Goal: Information Seeking & Learning: Understand process/instructions

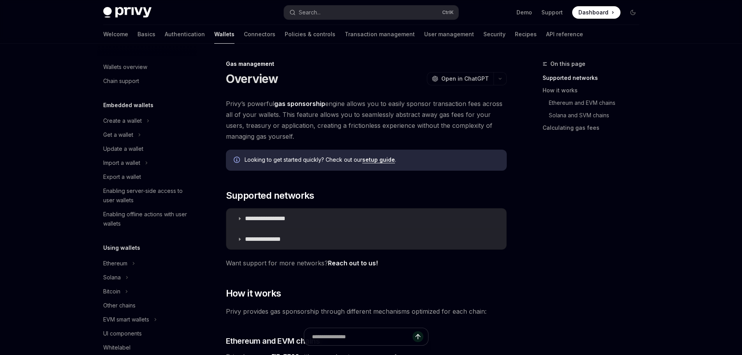
scroll to position [314, 0]
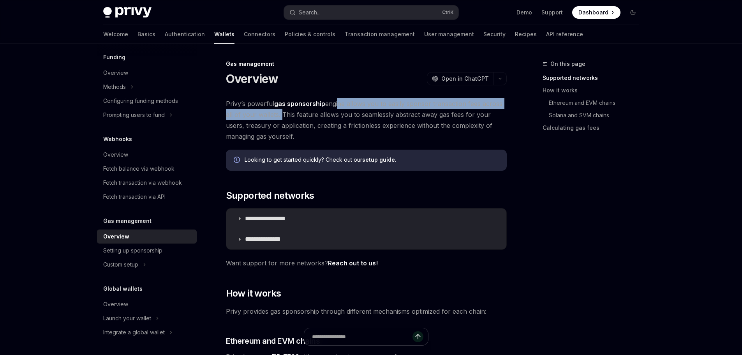
drag, startPoint x: 338, startPoint y: 106, endPoint x: 279, endPoint y: 115, distance: 59.1
click at [279, 115] on span "Privy’s powerful gas sponsorship engine allows you to easily sponsor transactio…" at bounding box center [366, 120] width 281 height 44
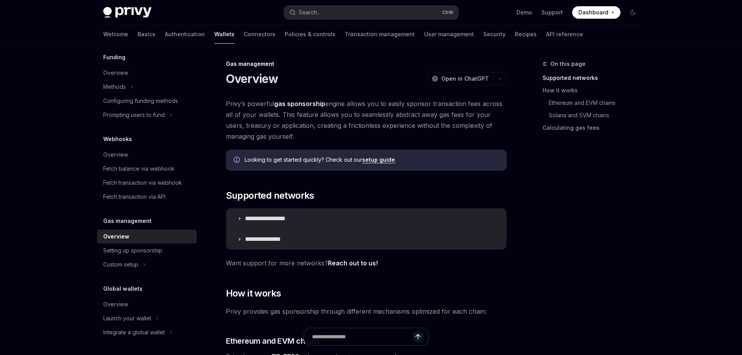
click at [343, 117] on span "Privy’s powerful gas sponsorship engine allows you to easily sponsor transactio…" at bounding box center [366, 120] width 281 height 44
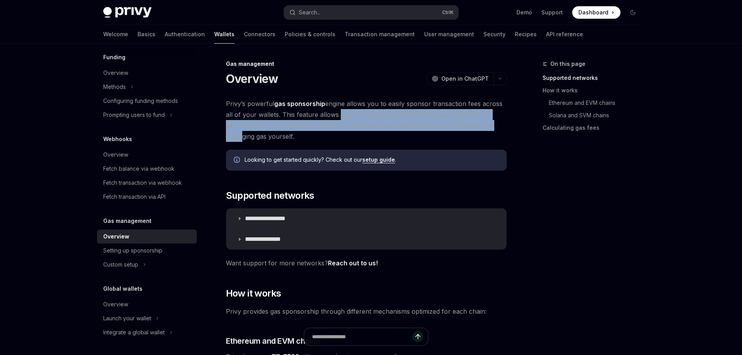
drag, startPoint x: 336, startPoint y: 118, endPoint x: 483, endPoint y: 120, distance: 147.3
click at [483, 120] on span "Privy’s powerful gas sponsorship engine allows you to easily sponsor transactio…" at bounding box center [366, 120] width 281 height 44
click at [254, 123] on span "Privy’s powerful gas sponsorship engine allows you to easily sponsor transactio…" at bounding box center [366, 120] width 281 height 44
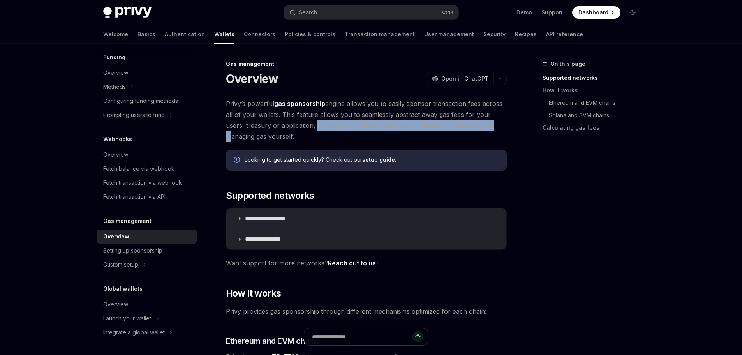
drag, startPoint x: 294, startPoint y: 127, endPoint x: 473, endPoint y: 128, distance: 179.6
click at [473, 128] on span "Privy’s powerful gas sponsorship engine allows you to easily sponsor transactio…" at bounding box center [366, 120] width 281 height 44
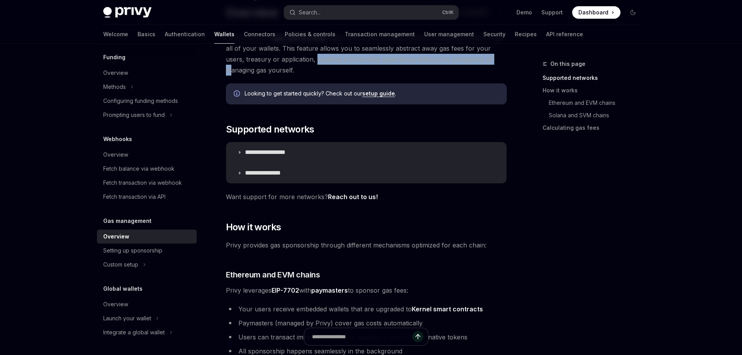
scroll to position [78, 0]
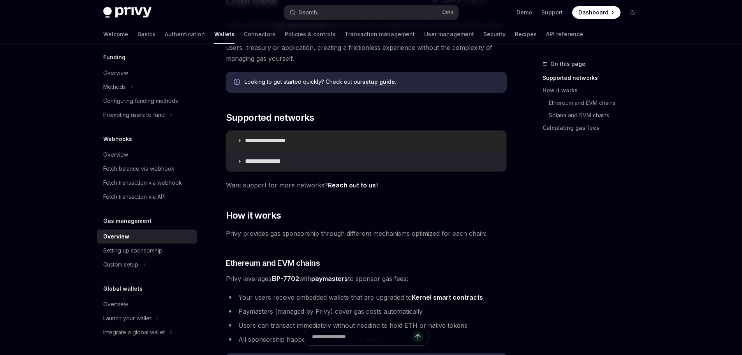
click at [238, 137] on summary "**********" at bounding box center [366, 140] width 280 height 20
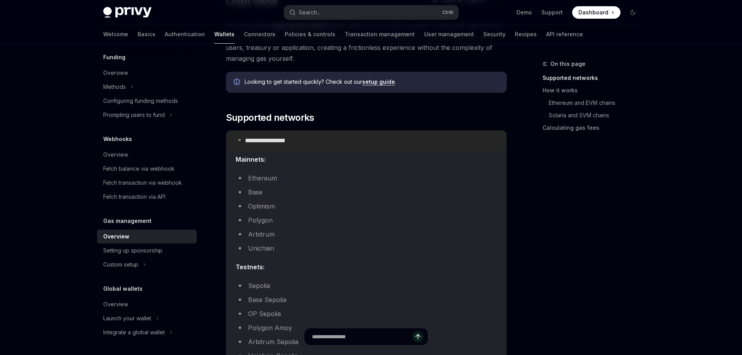
click at [238, 137] on summary "**********" at bounding box center [366, 140] width 280 height 20
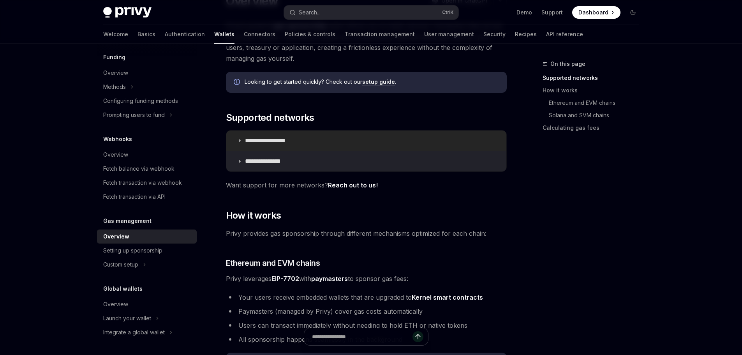
click at [238, 137] on summary "**********" at bounding box center [366, 140] width 280 height 20
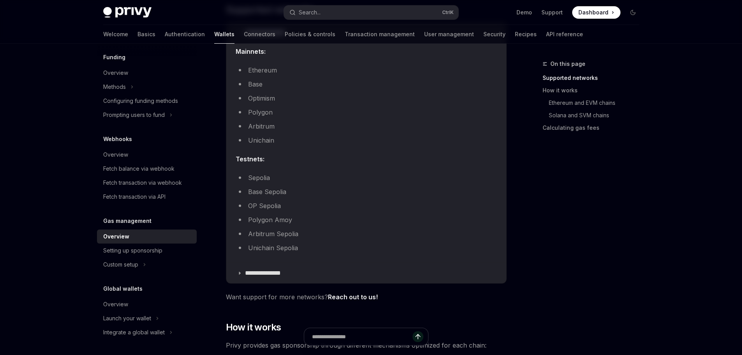
scroll to position [195, 0]
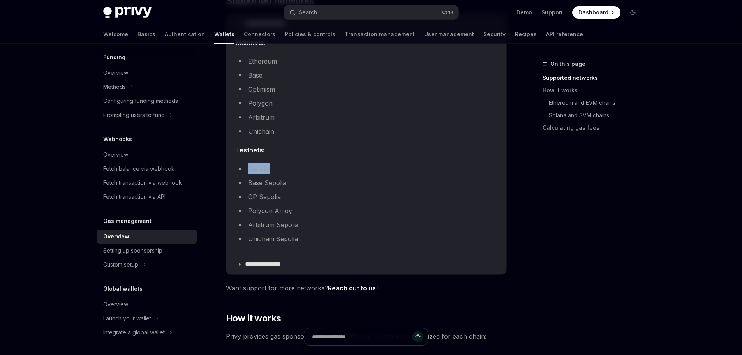
drag, startPoint x: 246, startPoint y: 168, endPoint x: 284, endPoint y: 165, distance: 38.7
click at [284, 165] on li "Sepolia" at bounding box center [366, 168] width 261 height 11
drag, startPoint x: 245, startPoint y: 183, endPoint x: 309, endPoint y: 185, distance: 63.5
click at [309, 185] on li "Base Sepolia" at bounding box center [366, 182] width 261 height 11
drag, startPoint x: 249, startPoint y: 193, endPoint x: 318, endPoint y: 196, distance: 69.4
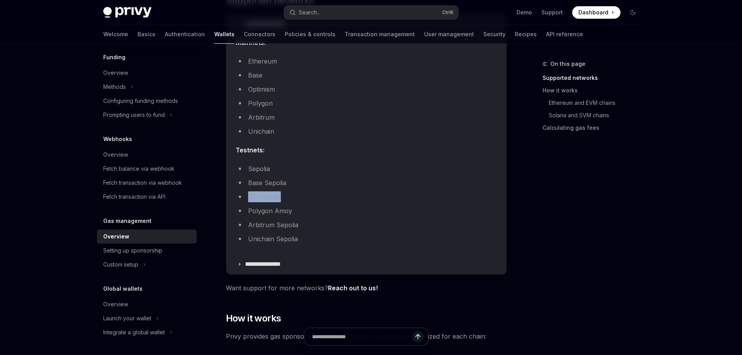
click at [318, 196] on li "OP Sepolia" at bounding box center [366, 196] width 261 height 11
drag, startPoint x: 247, startPoint y: 211, endPoint x: 314, endPoint y: 213, distance: 67.0
click at [314, 213] on li "Polygon Amoy" at bounding box center [366, 210] width 261 height 11
drag, startPoint x: 287, startPoint y: 228, endPoint x: 331, endPoint y: 229, distance: 44.4
click at [331, 229] on li "Arbitrum Sepolia" at bounding box center [366, 224] width 261 height 11
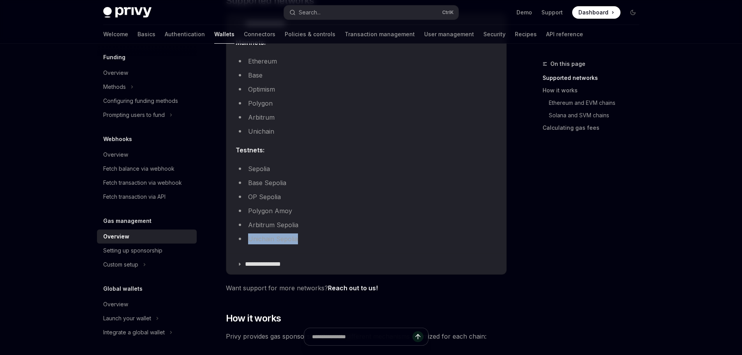
drag, startPoint x: 248, startPoint y: 240, endPoint x: 317, endPoint y: 243, distance: 69.8
click at [317, 243] on li "Unichain Sepolia" at bounding box center [366, 238] width 261 height 11
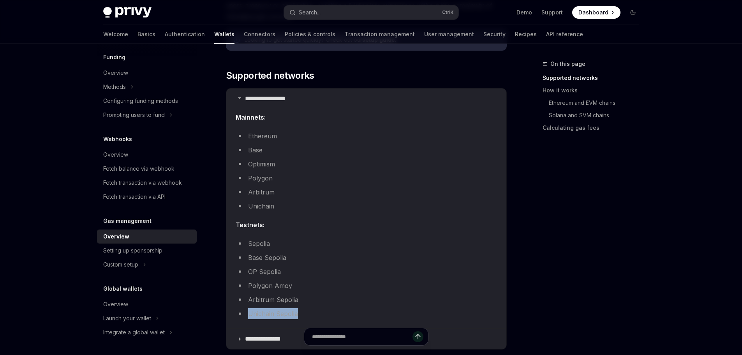
scroll to position [78, 0]
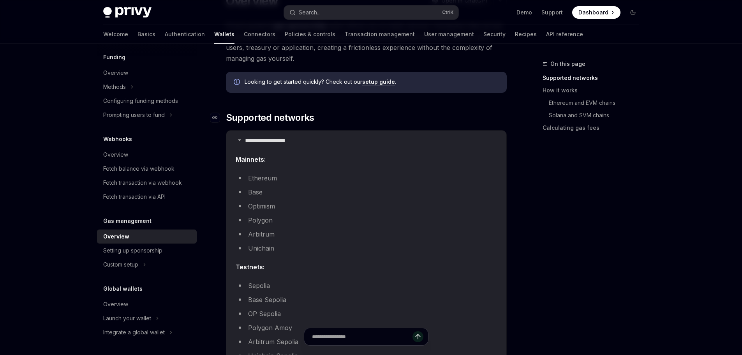
click at [246, 118] on span "Supported networks" at bounding box center [270, 117] width 88 height 12
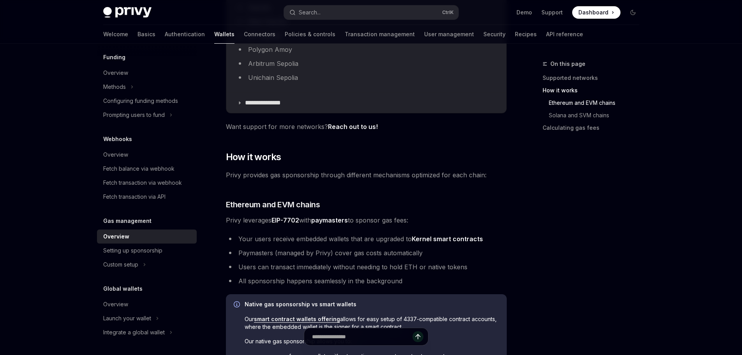
scroll to position [364, 0]
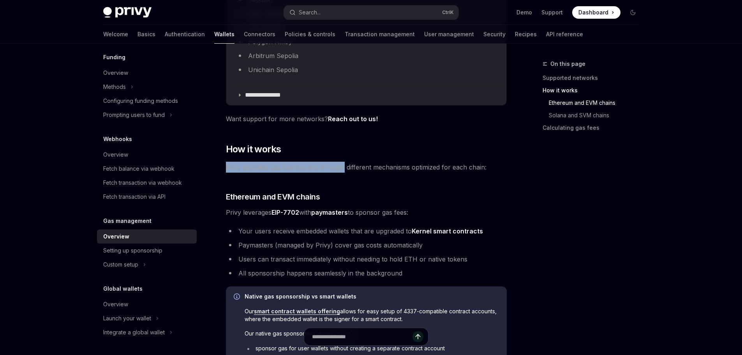
drag, startPoint x: 226, startPoint y: 170, endPoint x: 343, endPoint y: 168, distance: 117.3
click at [343, 168] on span "Privy provides gas sponsorship through different mechanisms optimized for each …" at bounding box center [366, 167] width 281 height 11
click at [584, 195] on div "On this page Supported networks How it works Ethereum and EVM chains Solana and…" at bounding box center [586, 207] width 118 height 296
click at [397, 164] on span "Privy provides gas sponsorship through different mechanisms optimized for each …" at bounding box center [366, 167] width 281 height 11
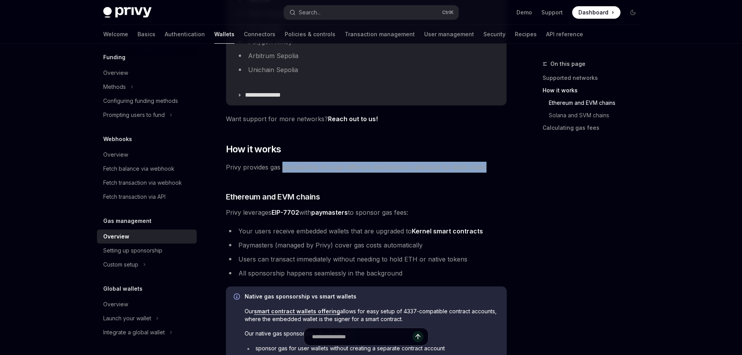
drag, startPoint x: 282, startPoint y: 171, endPoint x: 485, endPoint y: 172, distance: 203.3
click at [485, 172] on span "Privy provides gas sponsorship through different mechanisms optimized for each …" at bounding box center [366, 167] width 281 height 11
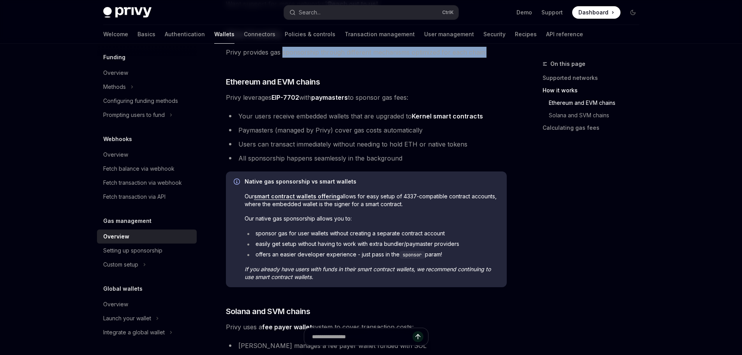
scroll to position [481, 0]
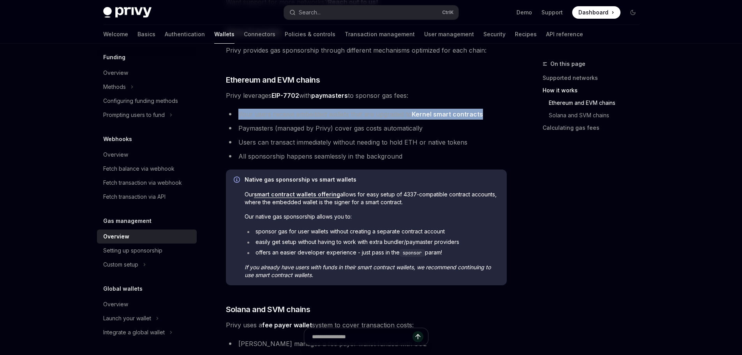
drag, startPoint x: 246, startPoint y: 113, endPoint x: 501, endPoint y: 114, distance: 255.1
click at [503, 114] on li "Your users receive embedded wallets that are upgraded to Kernel smart contracts" at bounding box center [366, 114] width 281 height 11
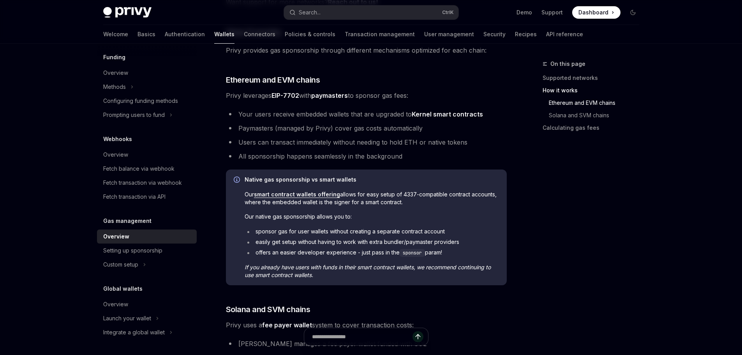
click at [301, 129] on li "Paymasters (managed by Privy) cover gas costs automatically" at bounding box center [366, 128] width 281 height 11
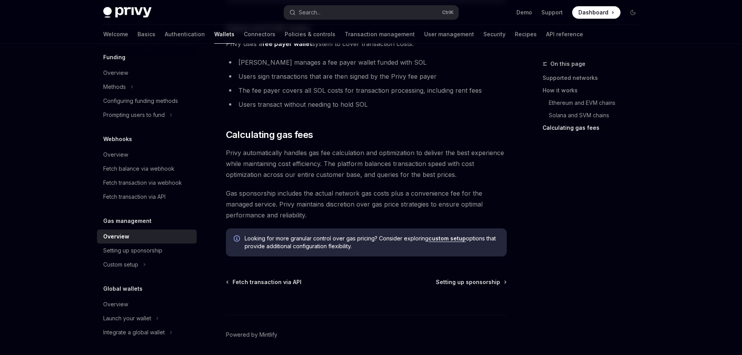
scroll to position [789, 0]
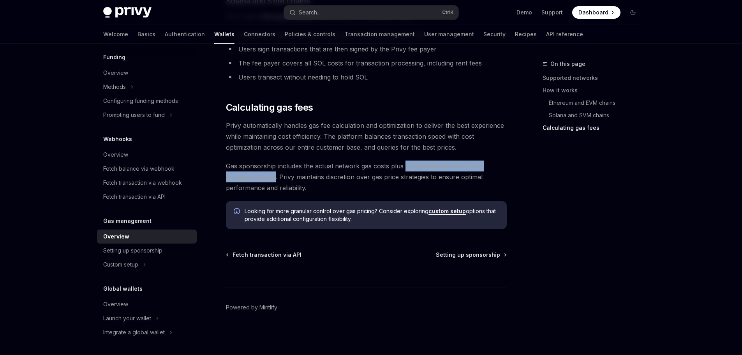
drag, startPoint x: 404, startPoint y: 167, endPoint x: 277, endPoint y: 177, distance: 127.4
click at [277, 177] on span "Gas sponsorship includes the actual network gas costs plus a convenience fee fo…" at bounding box center [366, 176] width 281 height 33
click at [272, 181] on div at bounding box center [272, 181] width 0 height 0
click at [427, 354] on div "Close" at bounding box center [371, 355] width 742 height 0
click at [347, 190] on span "Gas sponsorship includes the actual network gas costs plus a convenience fee fo…" at bounding box center [366, 176] width 281 height 33
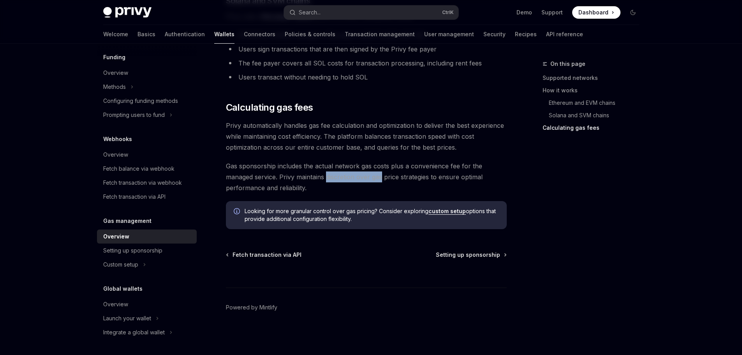
drag, startPoint x: 328, startPoint y: 177, endPoint x: 384, endPoint y: 178, distance: 55.7
click at [384, 178] on span "Gas sponsorship includes the actual network gas costs plus a convenience fee fo…" at bounding box center [366, 176] width 281 height 33
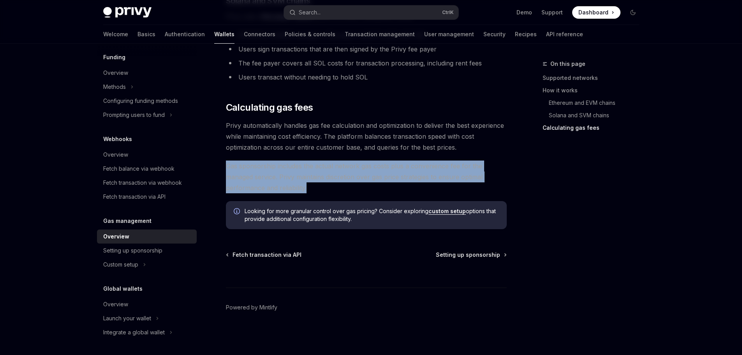
drag, startPoint x: 309, startPoint y: 190, endPoint x: 225, endPoint y: 169, distance: 86.0
click at [220, 151] on div at bounding box center [220, 151] width 0 height 0
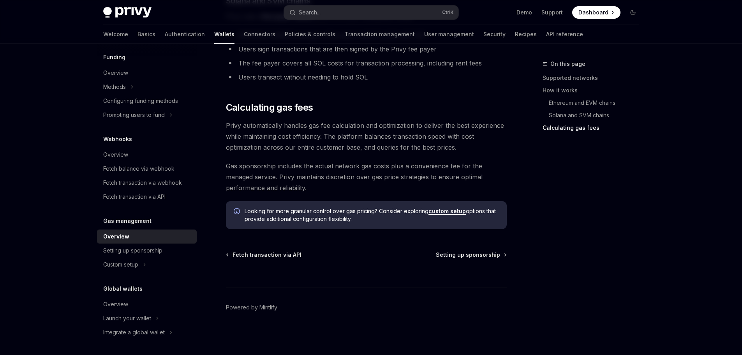
click at [546, 172] on div "On this page Supported networks How it works Ethereum and EVM chains Solana and…" at bounding box center [586, 207] width 118 height 296
click at [138, 249] on div "Setting up sponsorship" at bounding box center [132, 250] width 59 height 9
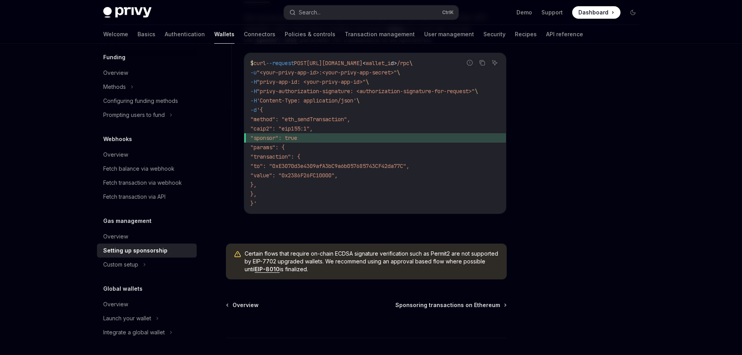
scroll to position [610, 0]
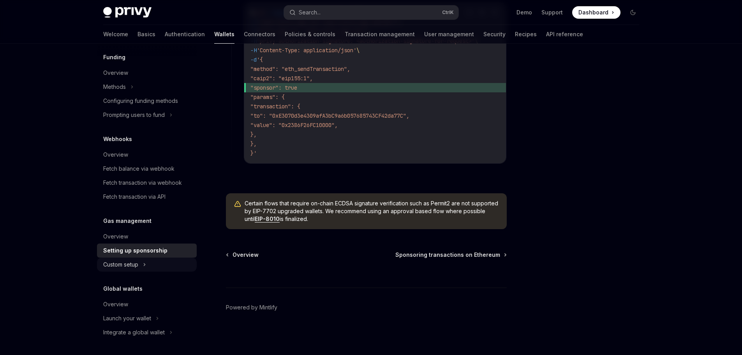
click at [141, 265] on button "Custom setup" at bounding box center [147, 264] width 100 height 14
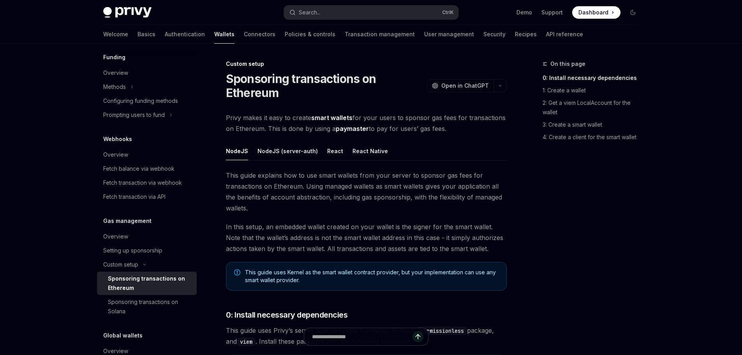
click at [152, 282] on div "Sponsoring transactions on Ethereum" at bounding box center [150, 283] width 84 height 19
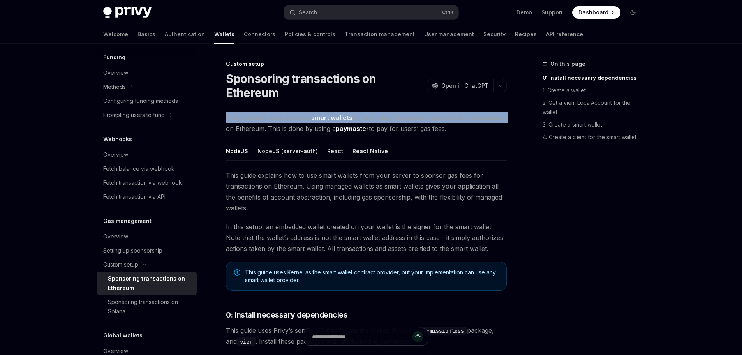
drag, startPoint x: 220, startPoint y: 118, endPoint x: 505, endPoint y: 120, distance: 285.5
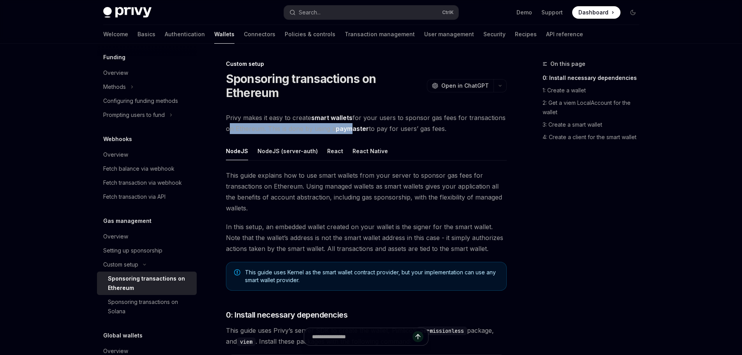
drag, startPoint x: 226, startPoint y: 128, endPoint x: 352, endPoint y: 133, distance: 126.3
click at [352, 133] on span "Privy makes it easy to create smart wallets for your users to sponsor gas fees …" at bounding box center [366, 123] width 281 height 22
click at [330, 149] on button "React" at bounding box center [335, 151] width 16 height 18
type textarea "*"
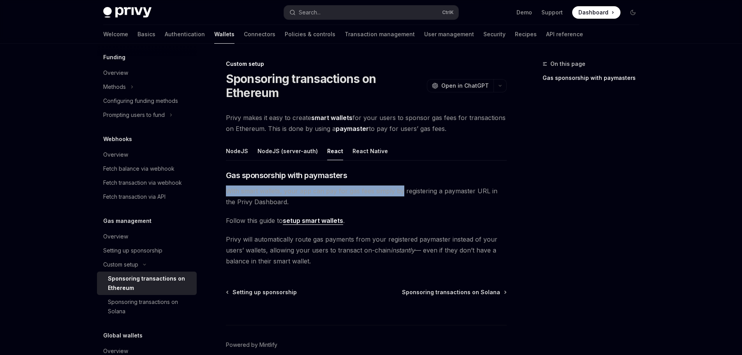
drag, startPoint x: 226, startPoint y: 193, endPoint x: 401, endPoint y: 196, distance: 174.5
click at [401, 196] on span "With smart wallets, your app can pay for gas fees simply by registering a payma…" at bounding box center [366, 196] width 281 height 22
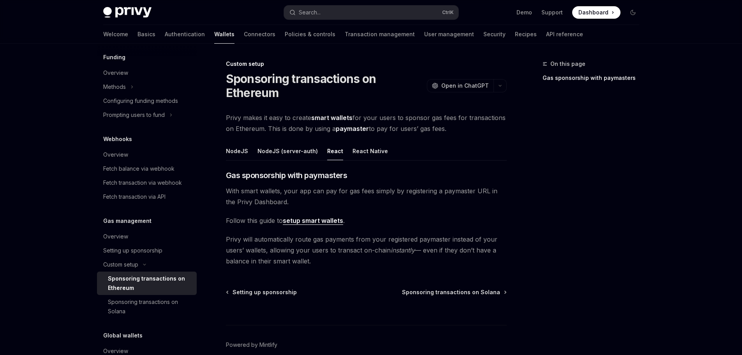
click at [434, 195] on span "With smart wallets, your app can pay for gas fees simply by registering a payma…" at bounding box center [366, 196] width 281 height 22
drag, startPoint x: 451, startPoint y: 191, endPoint x: 277, endPoint y: 206, distance: 174.8
click at [277, 206] on span "With smart wallets, your app can pay for gas fees simply by registering a payma…" at bounding box center [366, 196] width 281 height 22
click at [381, 199] on span "With smart wallets, your app can pay for gas fees simply by registering a payma…" at bounding box center [366, 196] width 281 height 22
drag, startPoint x: 230, startPoint y: 240, endPoint x: 450, endPoint y: 243, distance: 220.5
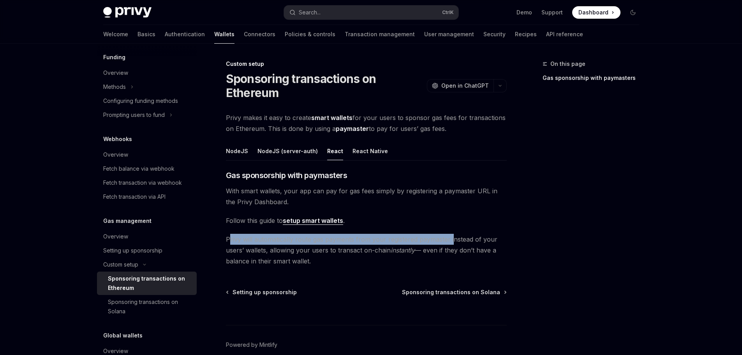
click at [450, 243] on span "Privy will automatically route gas payments from your registered paymaster inst…" at bounding box center [366, 250] width 281 height 33
click at [340, 250] on span "Privy will automatically route gas payments from your registered paymaster inst…" at bounding box center [366, 250] width 281 height 33
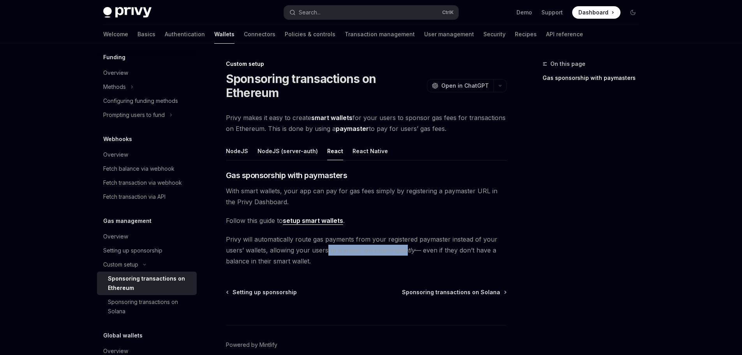
drag, startPoint x: 326, startPoint y: 248, endPoint x: 407, endPoint y: 250, distance: 81.1
click at [407, 250] on span "Privy will automatically route gas payments from your registered paymaster inst…" at bounding box center [366, 250] width 281 height 33
drag, startPoint x: 241, startPoint y: 264, endPoint x: 309, endPoint y: 259, distance: 68.7
click at [307, 262] on span "Privy will automatically route gas payments from your registered paymaster inst…" at bounding box center [366, 250] width 281 height 33
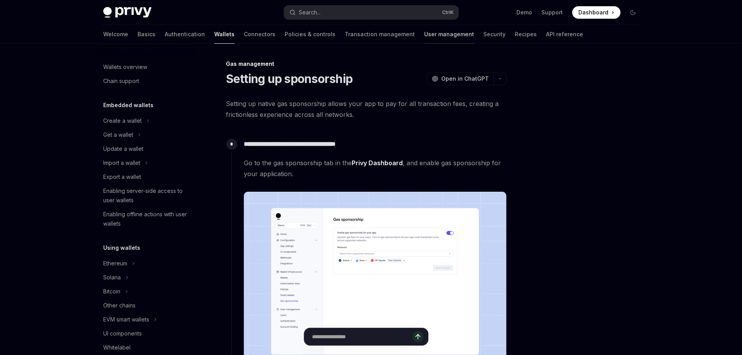
scroll to position [314, 0]
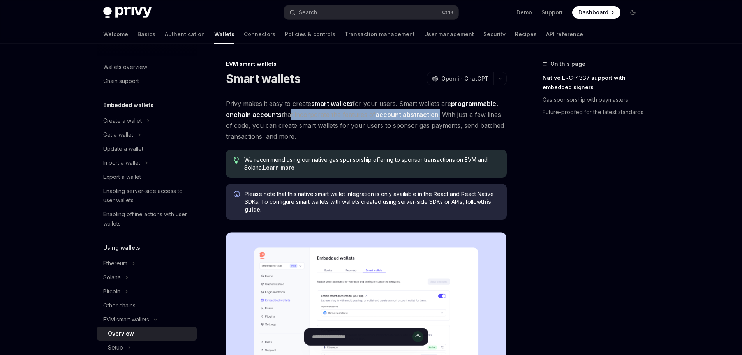
drag, startPoint x: 286, startPoint y: 116, endPoint x: 436, endPoint y: 118, distance: 150.0
click at [436, 118] on span "Privy makes it easy to create smart wallets for your users. Smart wallets are p…" at bounding box center [366, 120] width 281 height 44
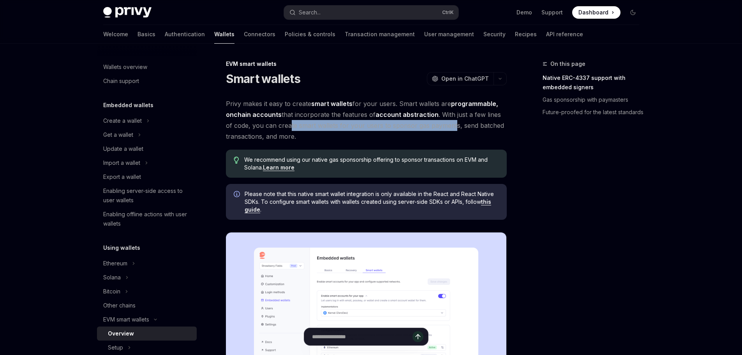
drag, startPoint x: 287, startPoint y: 128, endPoint x: 444, endPoint y: 122, distance: 157.1
click at [445, 122] on span "Privy makes it easy to create smart wallets for your users. Smart wallets are p…" at bounding box center [366, 120] width 281 height 44
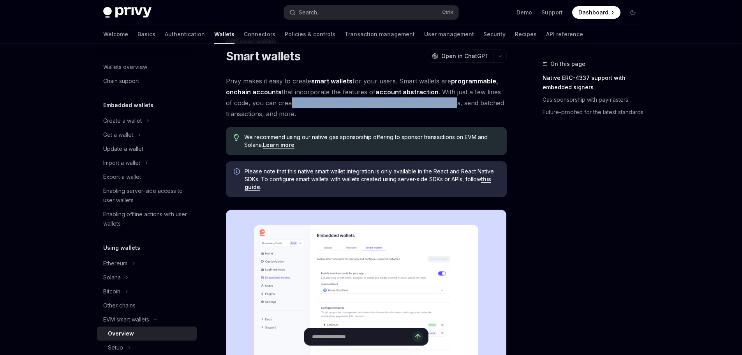
scroll to position [39, 0]
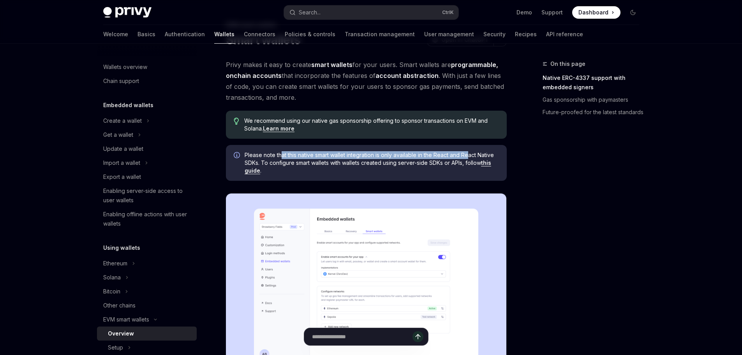
drag, startPoint x: 286, startPoint y: 157, endPoint x: 470, endPoint y: 158, distance: 183.9
click at [470, 158] on span "Please note that this native smart wallet integration is only available in the …" at bounding box center [372, 162] width 254 height 23
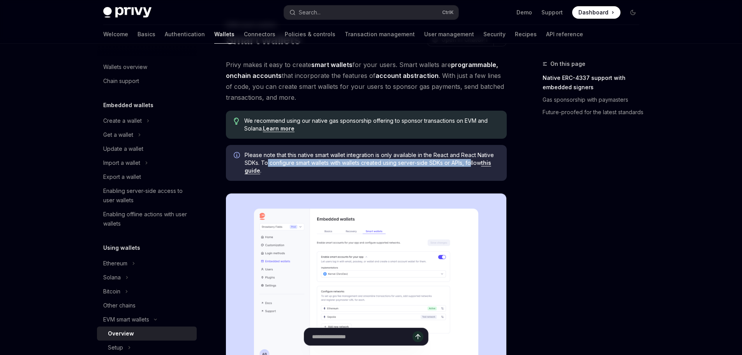
drag, startPoint x: 268, startPoint y: 164, endPoint x: 472, endPoint y: 164, distance: 204.9
click at [472, 164] on span "Please note that this native smart wallet integration is only available in the …" at bounding box center [372, 162] width 254 height 23
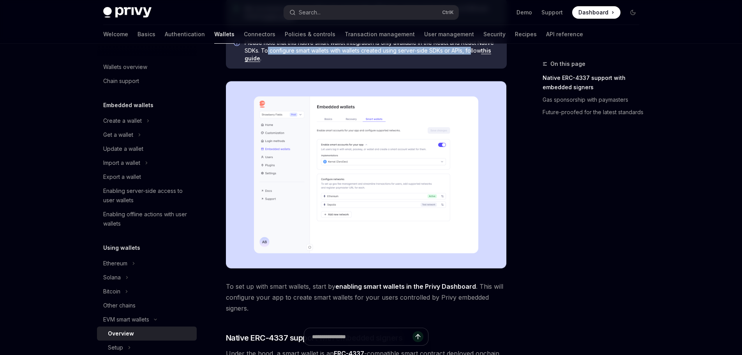
scroll to position [156, 0]
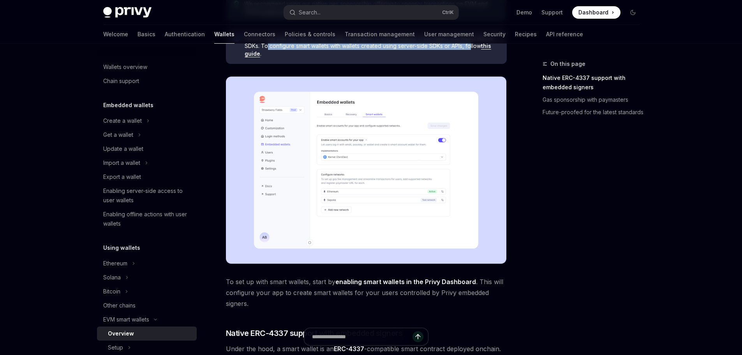
click at [361, 162] on img at bounding box center [366, 169] width 281 height 187
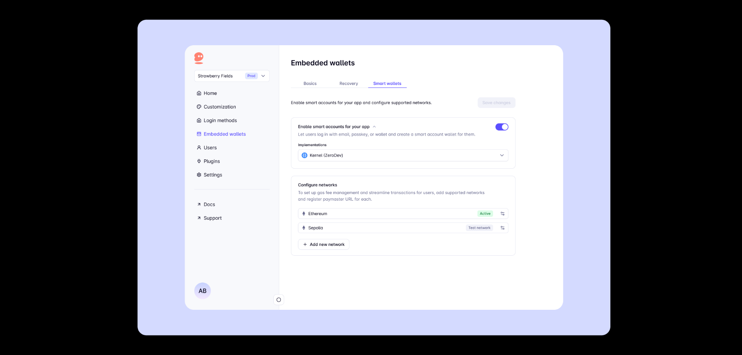
click at [631, 128] on div at bounding box center [371, 177] width 742 height 355
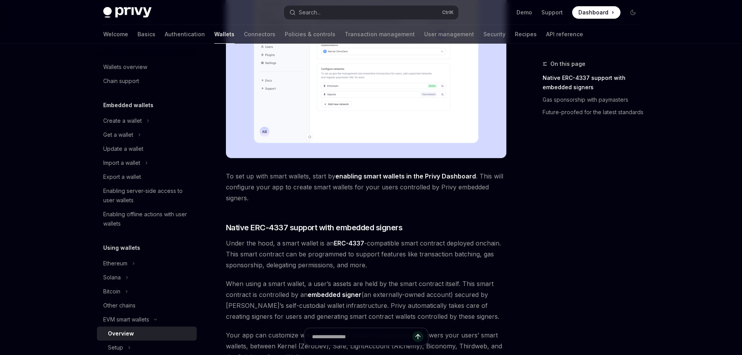
scroll to position [273, 0]
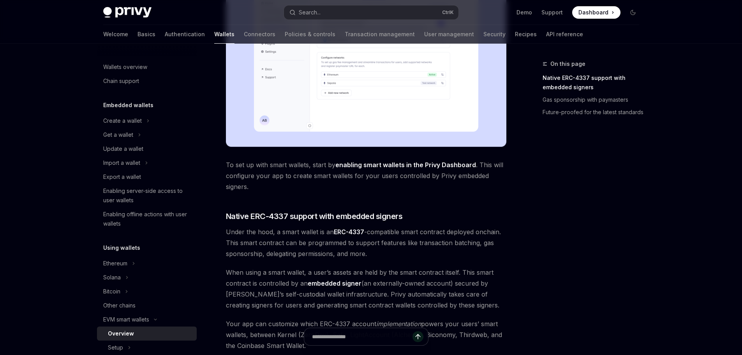
click at [325, 106] on img at bounding box center [366, 52] width 281 height 187
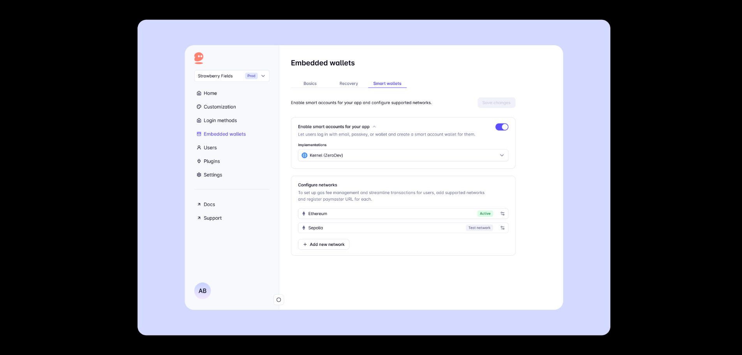
click at [323, 108] on img at bounding box center [374, 177] width 473 height 316
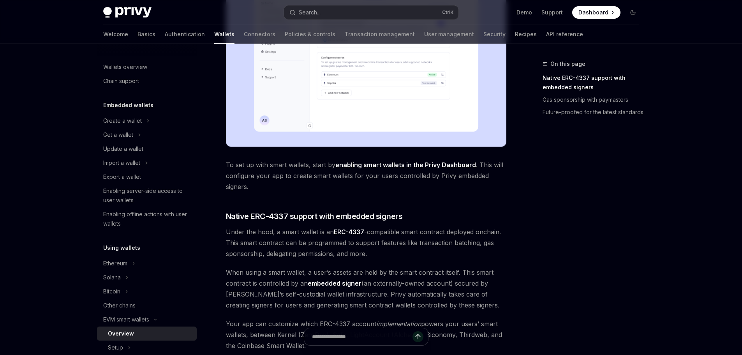
drag, startPoint x: 231, startPoint y: 170, endPoint x: 298, endPoint y: 167, distance: 67.1
click at [298, 167] on span "To set up with smart wallets, start by enabling smart wallets in the Privy Dash…" at bounding box center [366, 175] width 281 height 33
drag, startPoint x: 228, startPoint y: 187, endPoint x: 251, endPoint y: 190, distance: 23.6
click at [251, 190] on span "To set up with smart wallets, start by enabling smart wallets in the Privy Dash…" at bounding box center [366, 175] width 281 height 33
drag, startPoint x: 229, startPoint y: 233, endPoint x: 360, endPoint y: 229, distance: 131.3
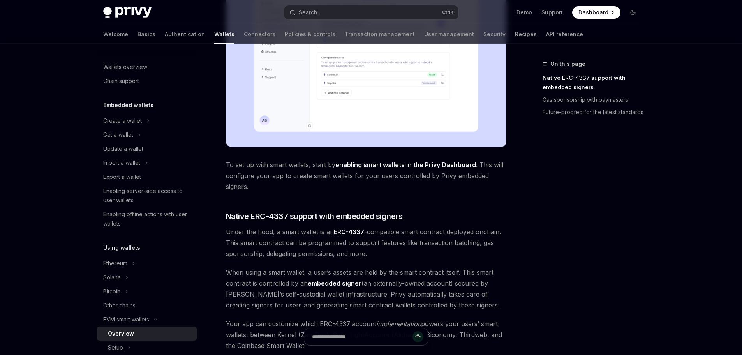
click at [360, 229] on span "Under the hood, a smart wallet is an ERC-4337 -compatible smart contract deploy…" at bounding box center [366, 242] width 281 height 33
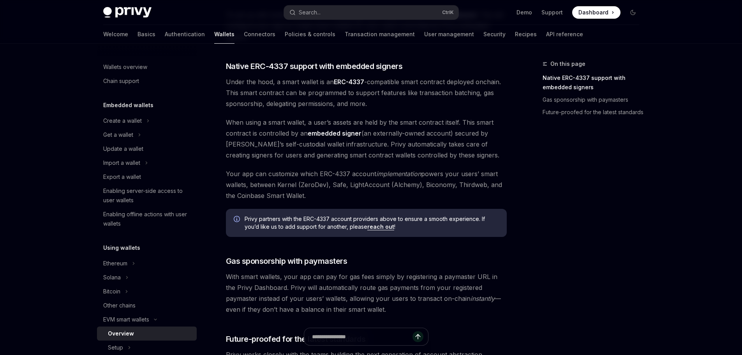
scroll to position [428, 0]
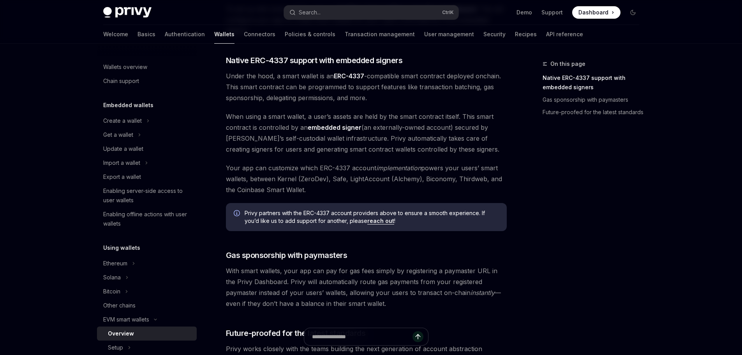
click at [446, 100] on span "Under the hood, a smart wallet is an ERC-4337 -compatible smart contract deploy…" at bounding box center [366, 87] width 281 height 33
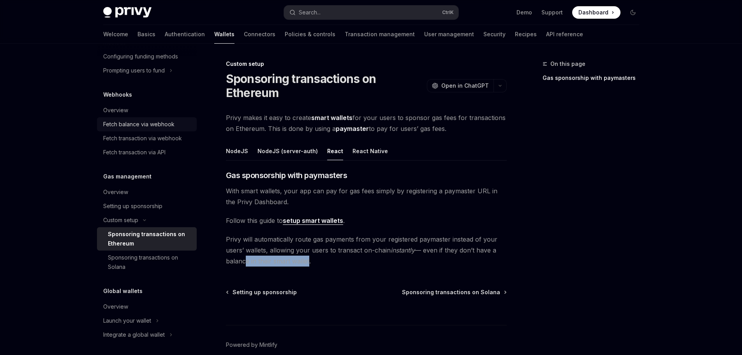
scroll to position [361, 0]
